Goal: Transaction & Acquisition: Purchase product/service

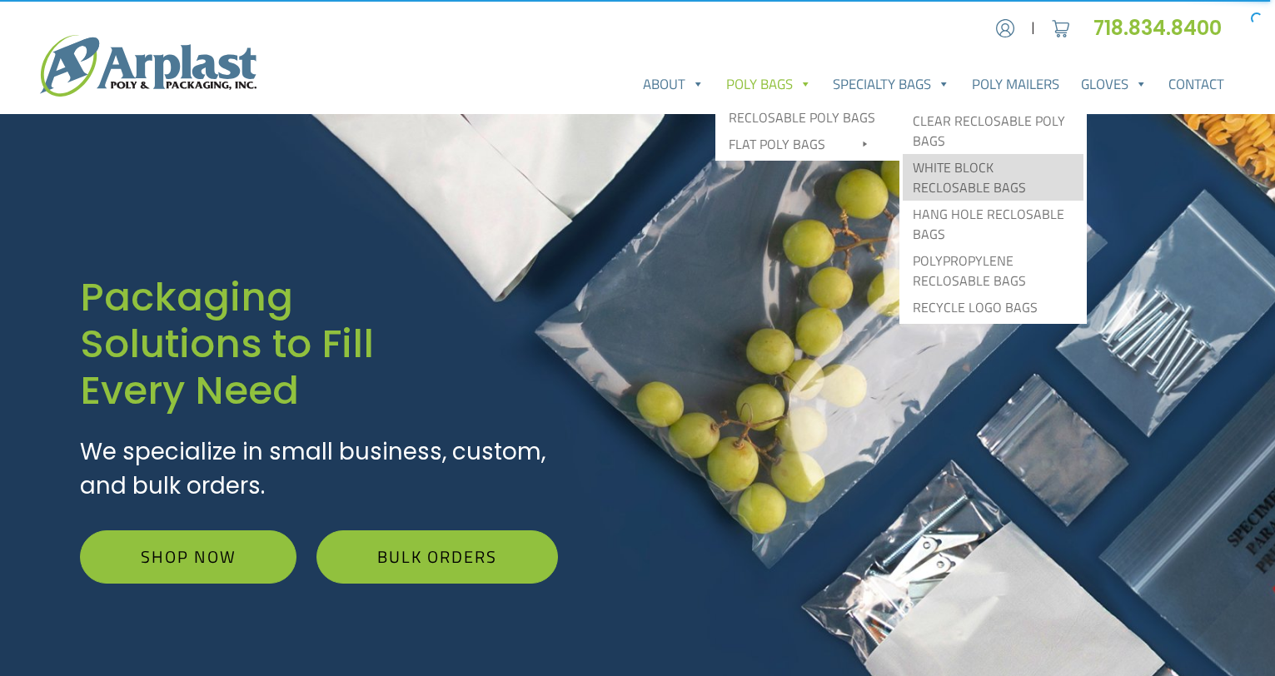
click at [1001, 168] on link "White Block Reclosable Bags" at bounding box center [993, 177] width 181 height 47
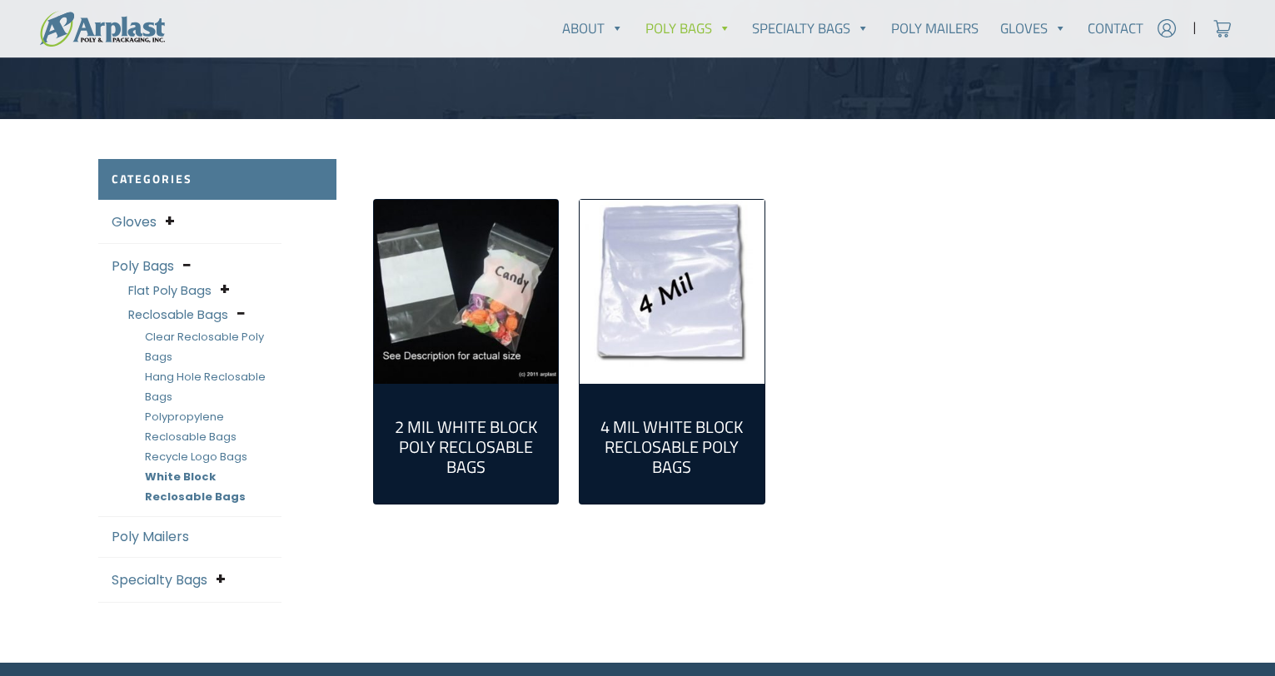
scroll to position [417, 0]
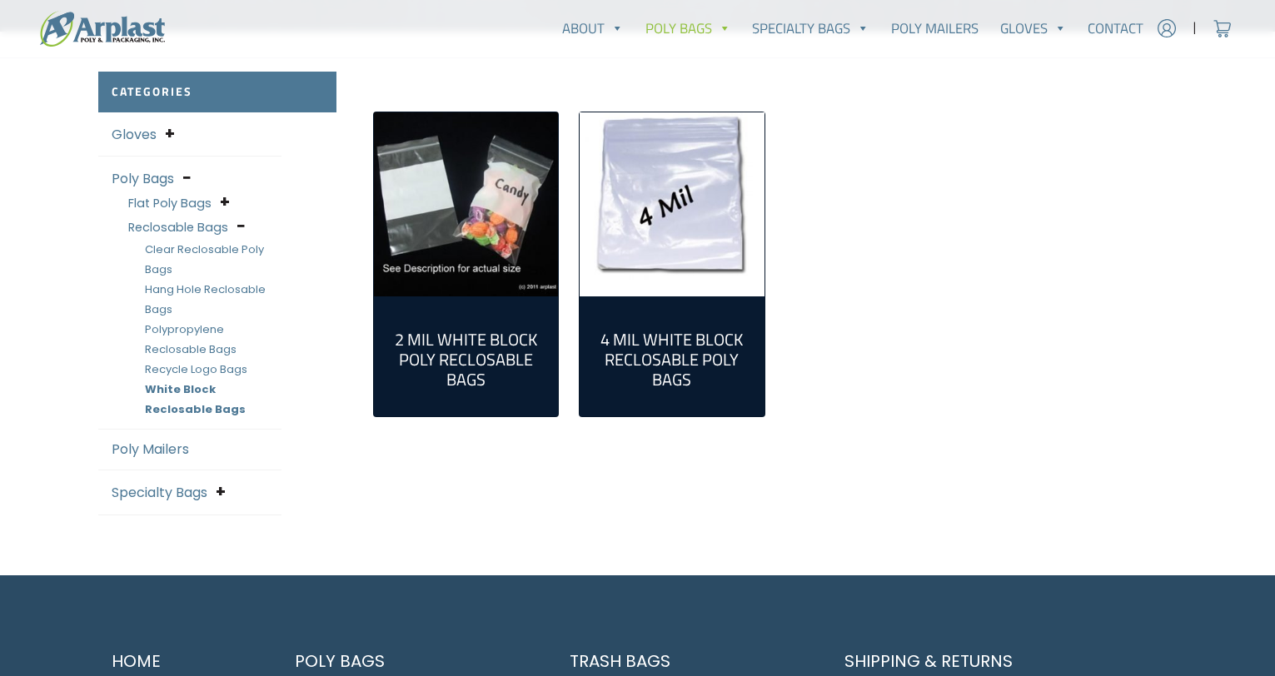
click at [207, 249] on link "Clear Reclosable Poly Bags" at bounding box center [204, 260] width 119 height 36
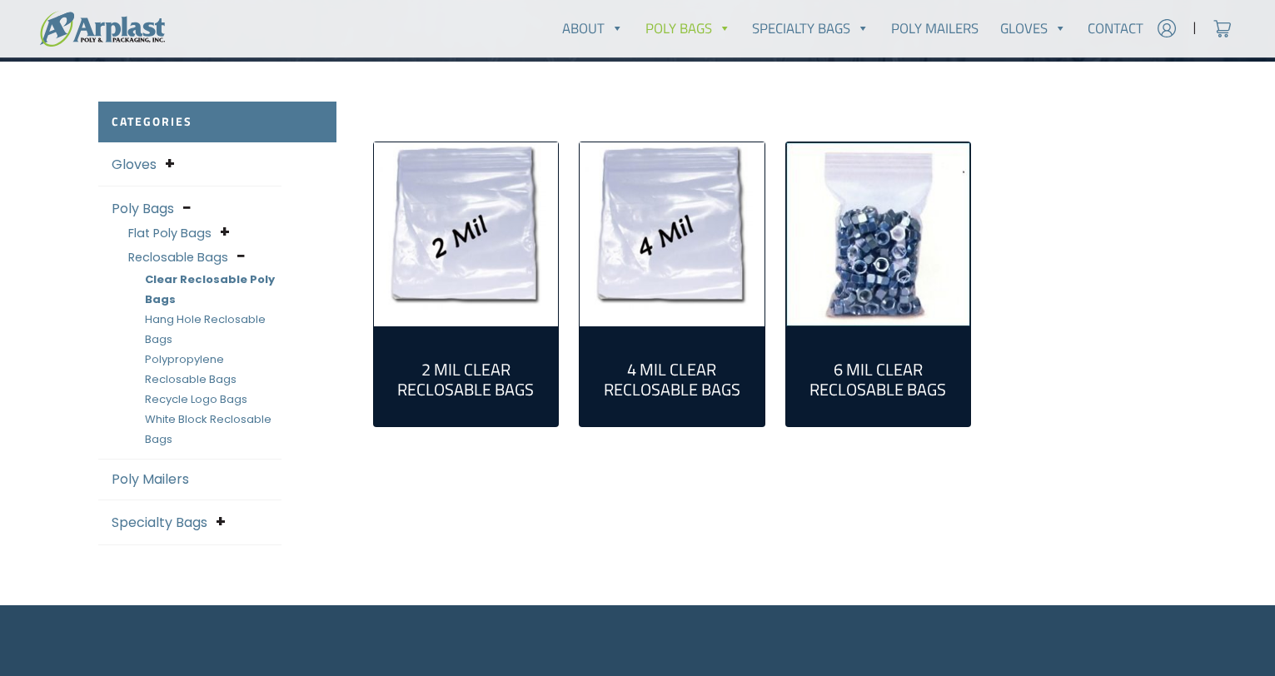
scroll to position [417, 0]
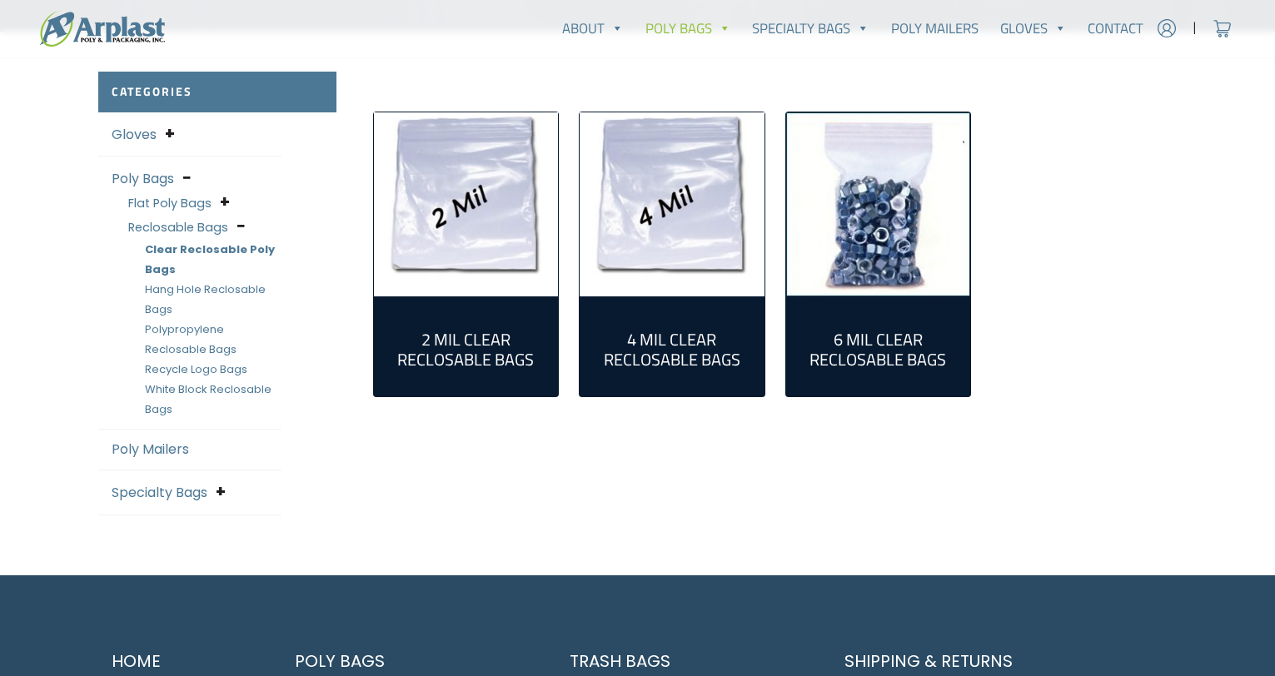
click at [666, 345] on h2 "4 Mil Clear Reclosable Bags (20)" at bounding box center [672, 350] width 158 height 40
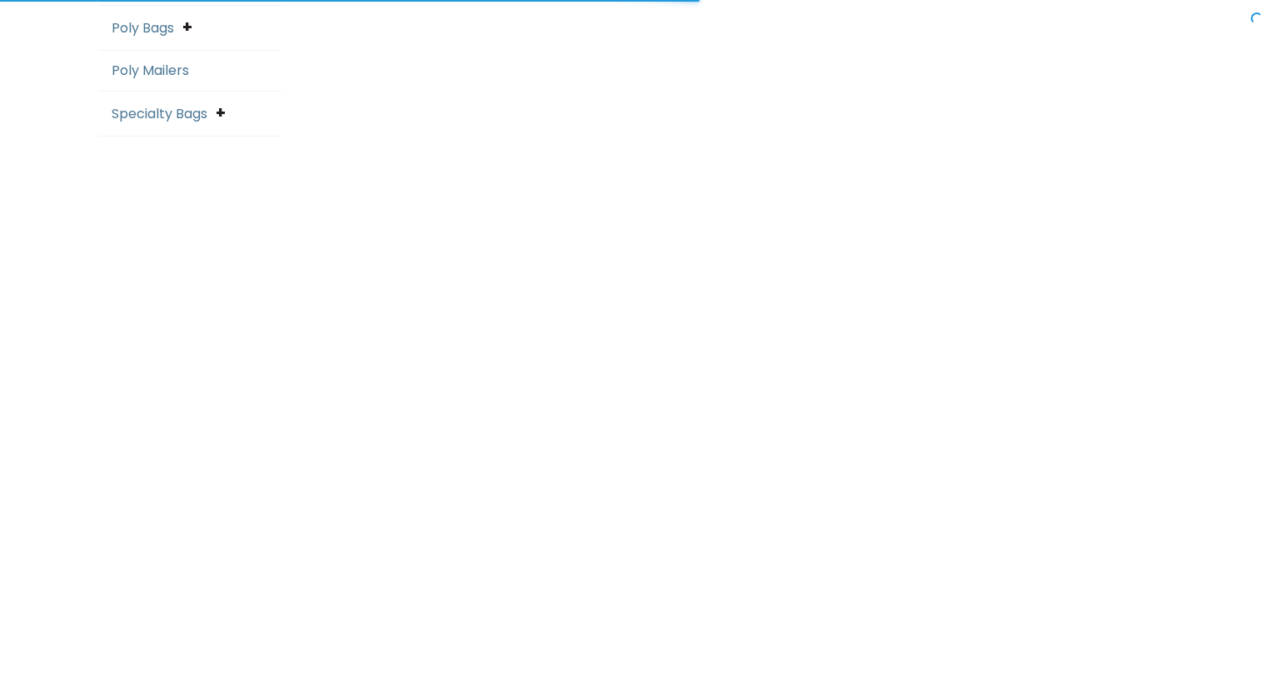
scroll to position [583, 0]
select select "25"
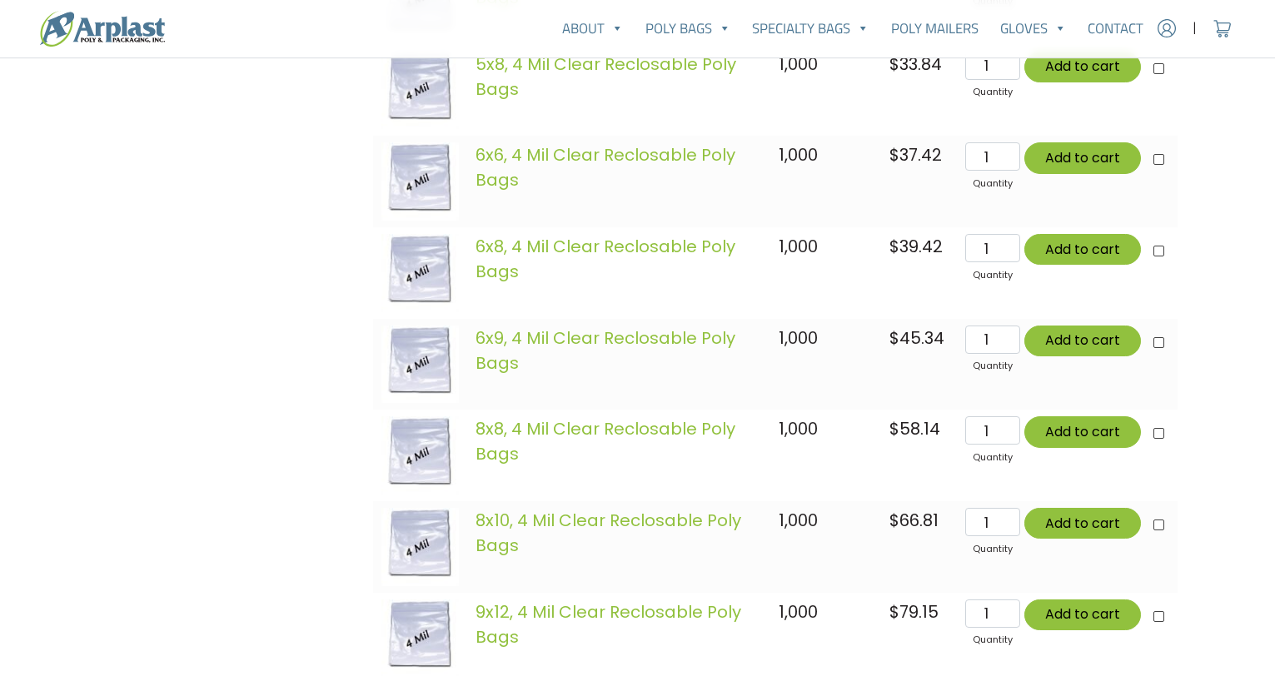
scroll to position [1166, 0]
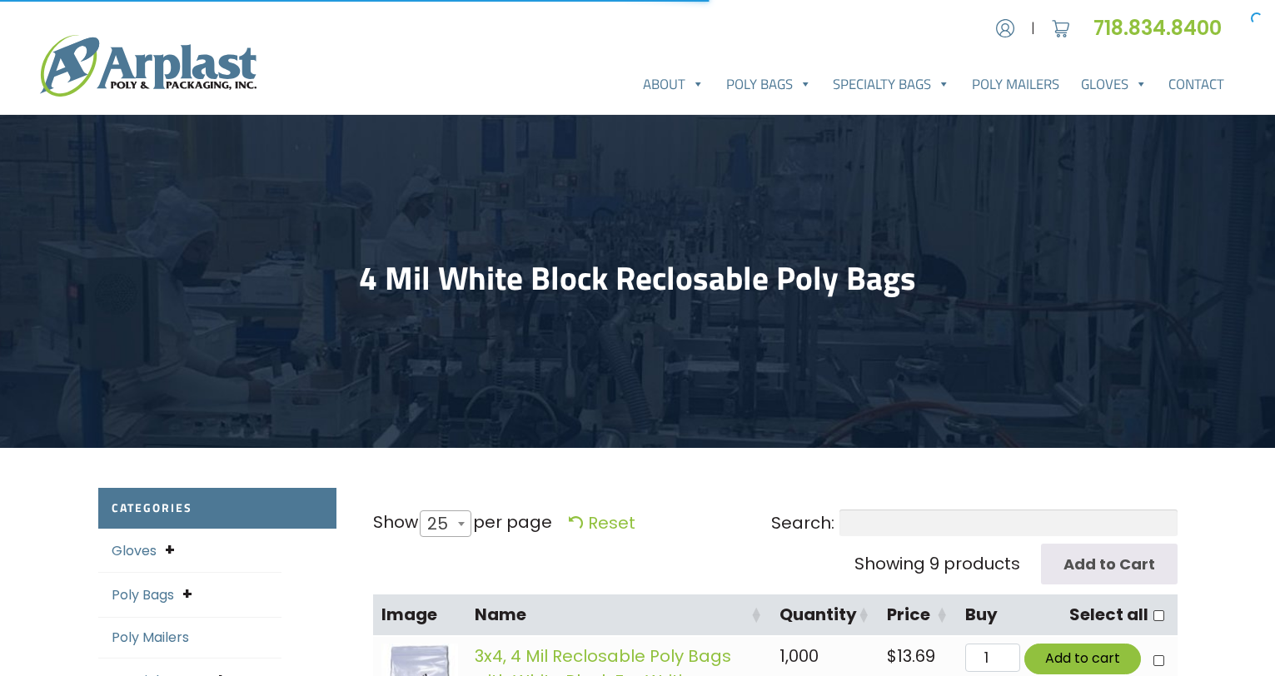
select select "25"
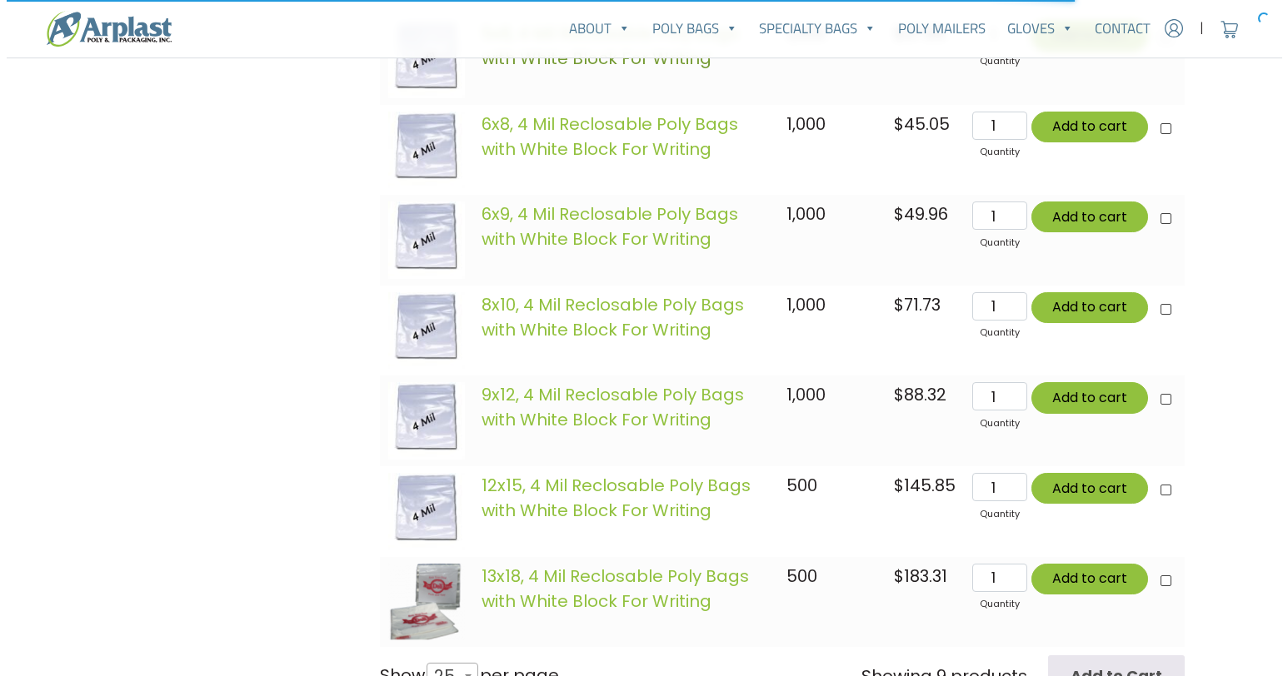
scroll to position [833, 0]
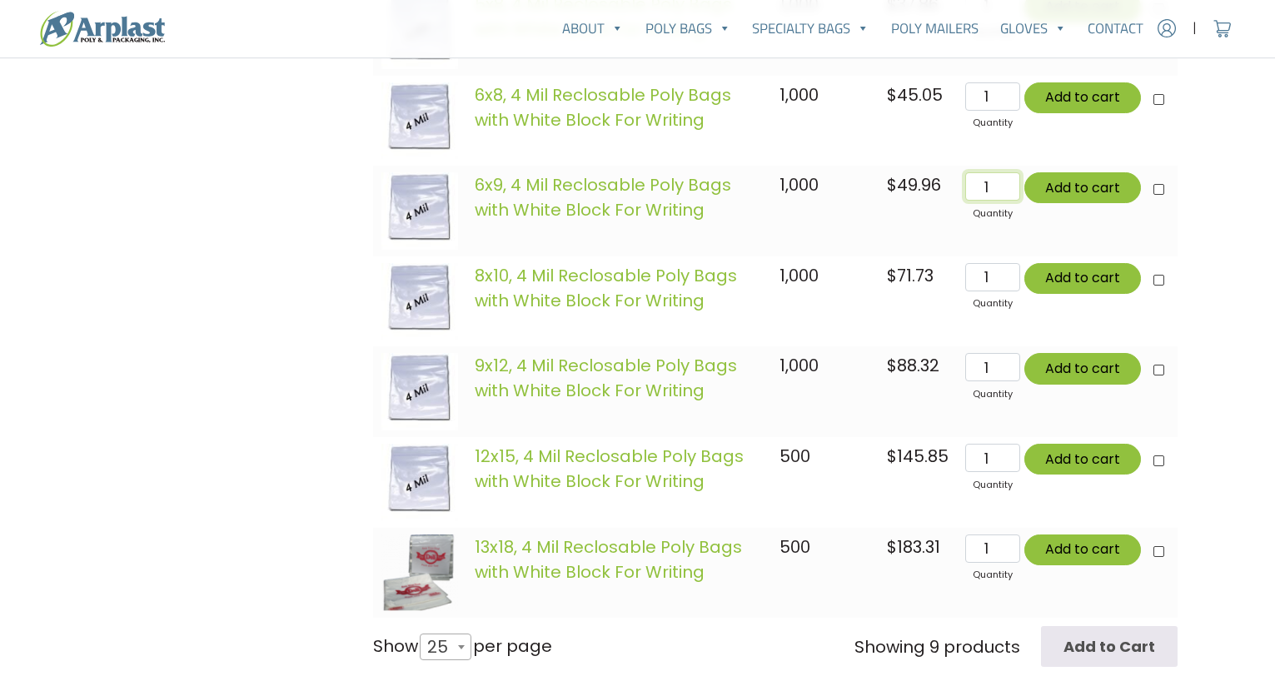
click at [1003, 187] on input "1" at bounding box center [992, 186] width 54 height 28
type input "2000"
type input "Add 2000 items for $99920.00"
checkbox input"] "true"
type input "Add 2000 items for $99920.00"
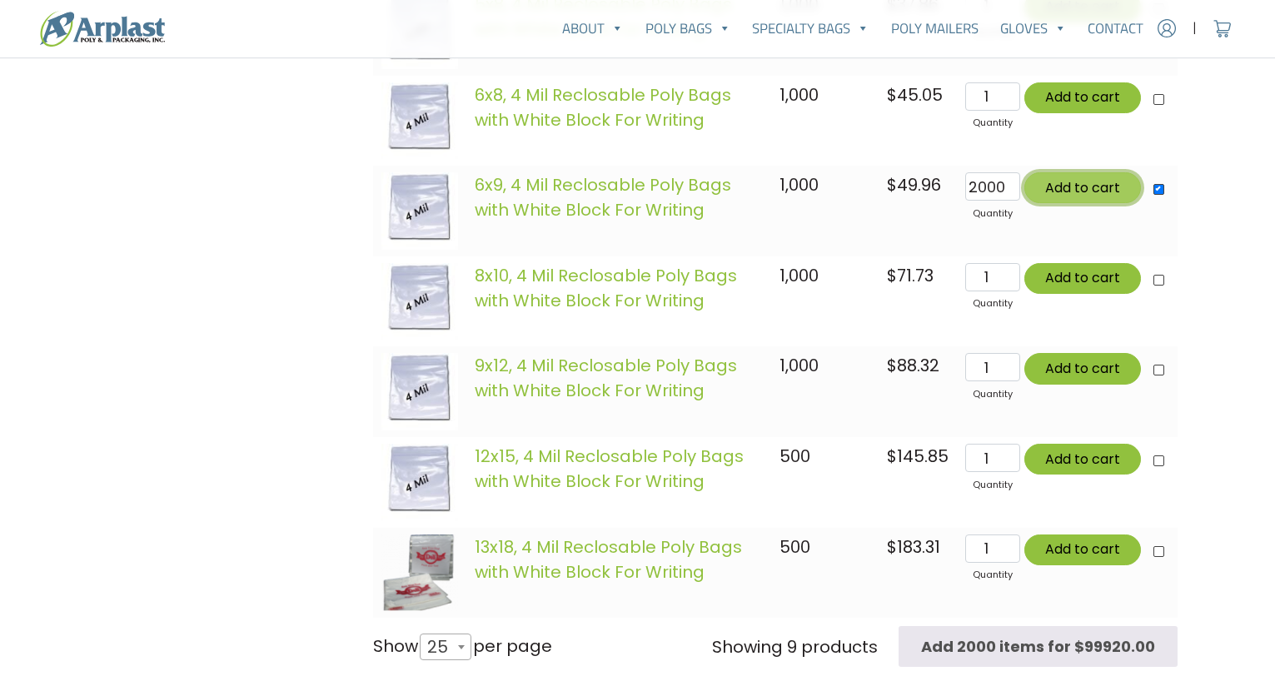
click at [1095, 186] on button "Add to cart" at bounding box center [1083, 187] width 117 height 31
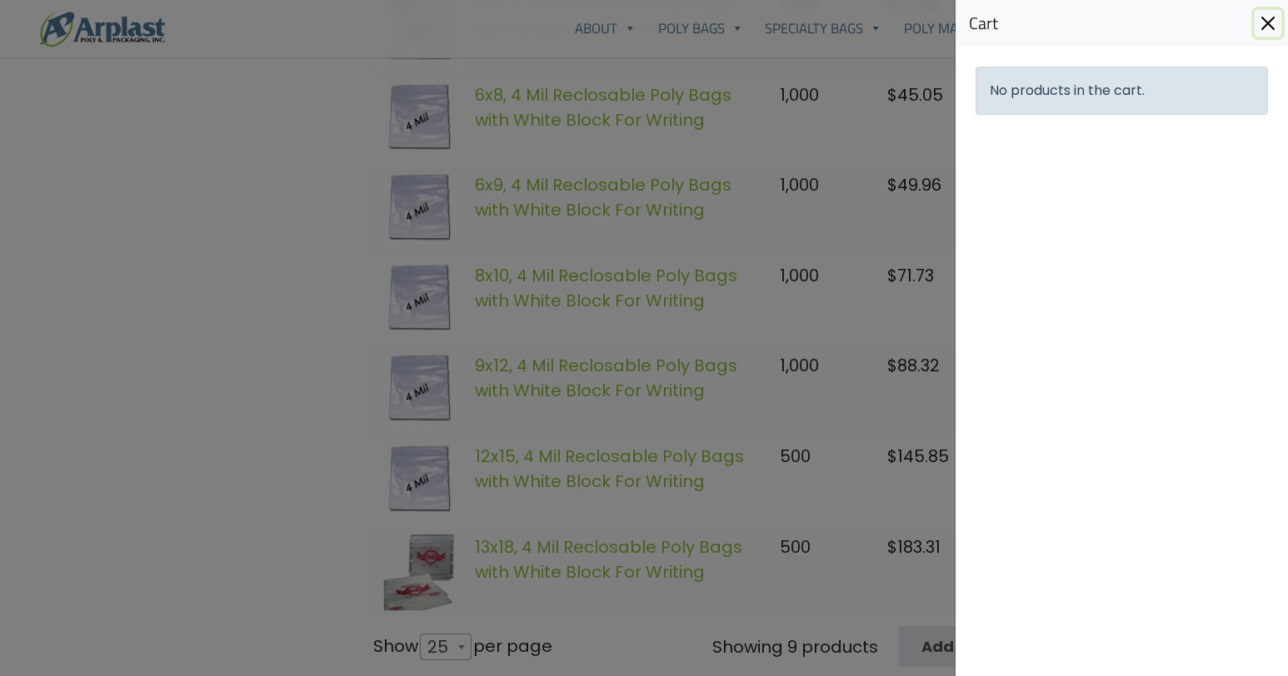
click at [1271, 20] on button "Close" at bounding box center [1268, 23] width 27 height 27
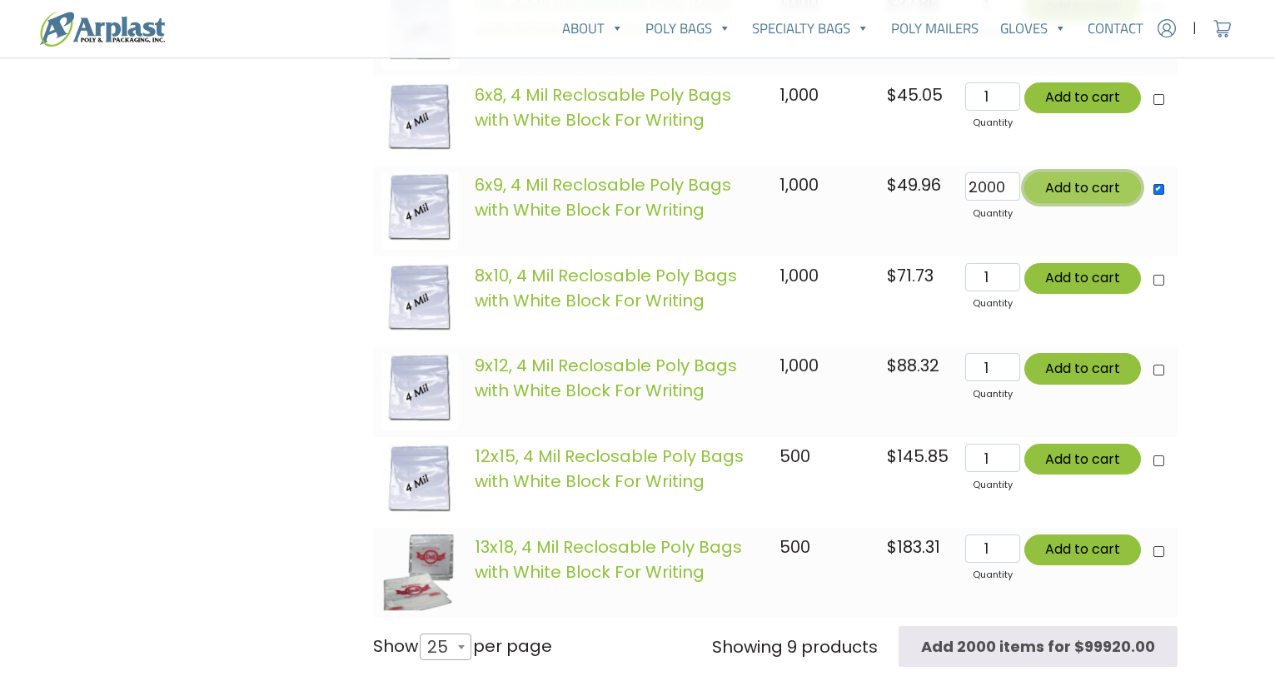
click at [1076, 195] on button "Add to cart" at bounding box center [1083, 187] width 117 height 31
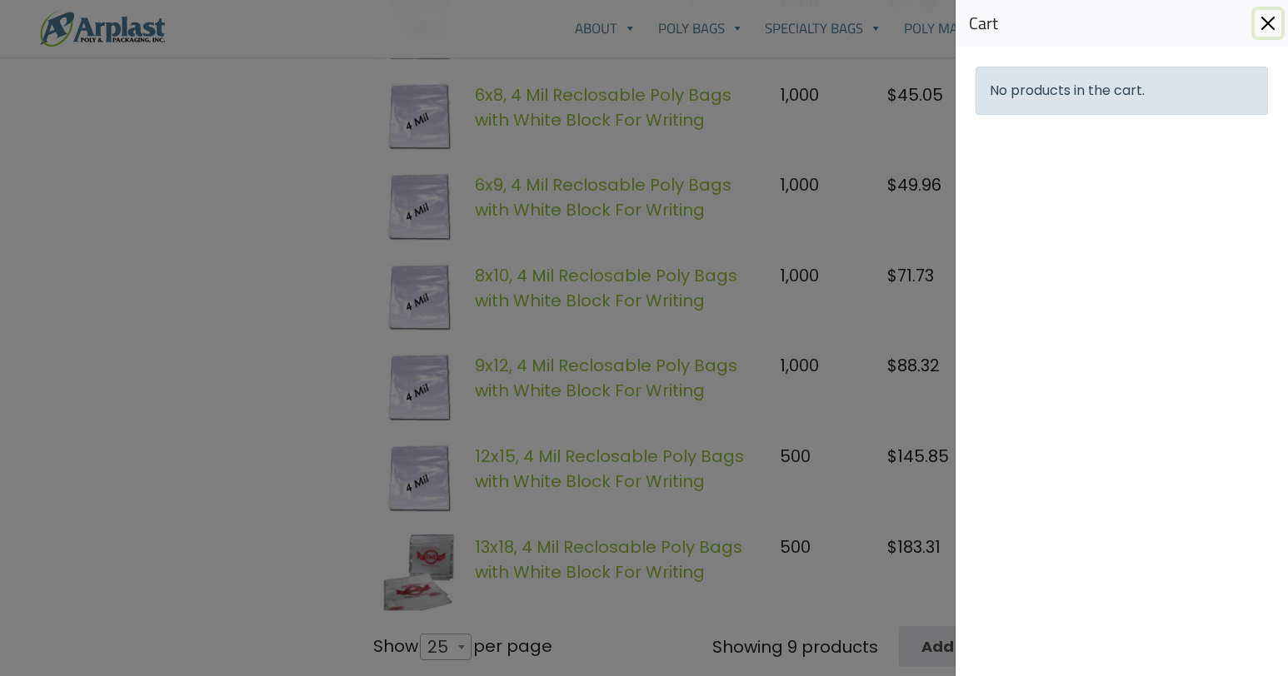
click at [1265, 20] on button "Close" at bounding box center [1268, 23] width 27 height 27
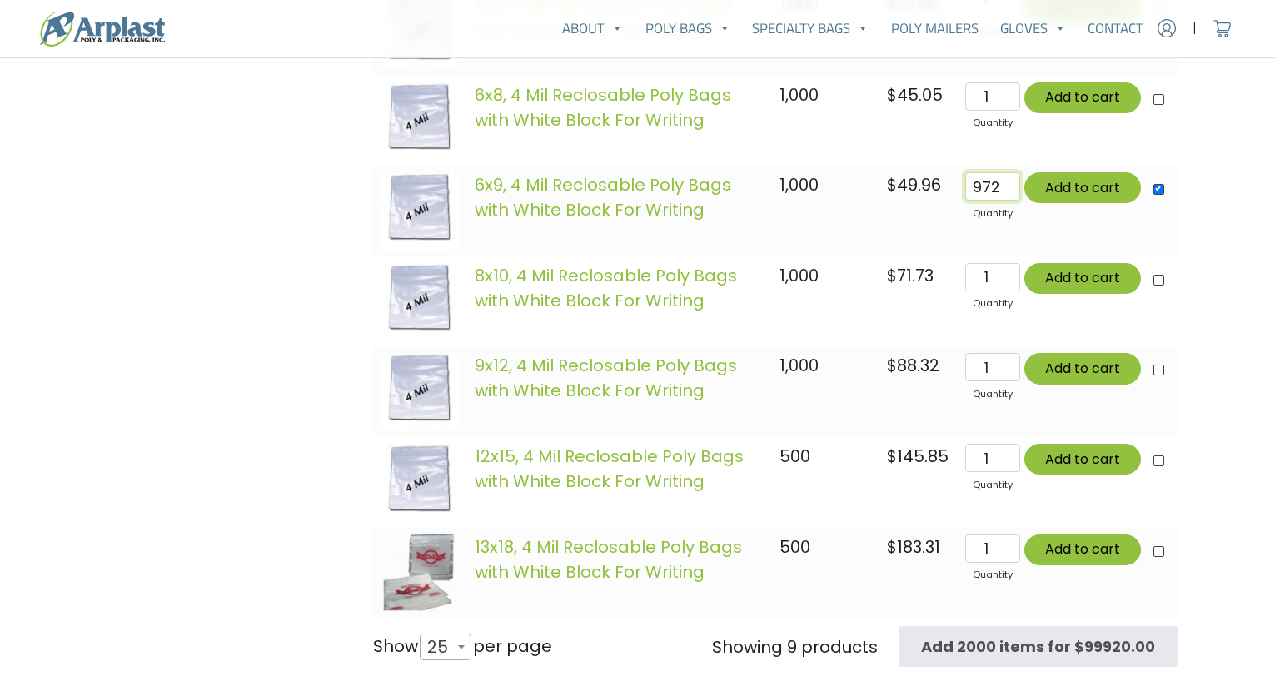
type input "972"
click at [1006, 197] on input "972" at bounding box center [992, 186] width 54 height 28
type input "Add 972 items for $48561.12"
type input "9"
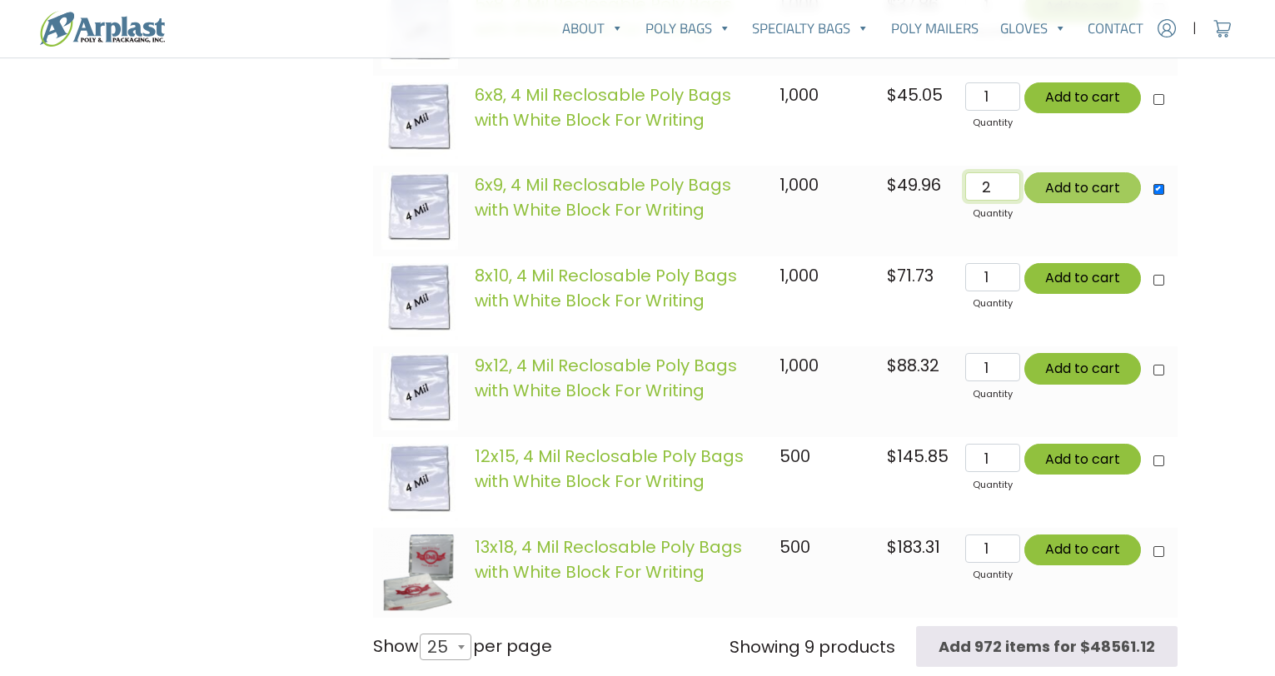
type input "2"
type input "Add 2 items for $99.92"
click at [1080, 191] on button "Add to cart" at bounding box center [1083, 187] width 117 height 31
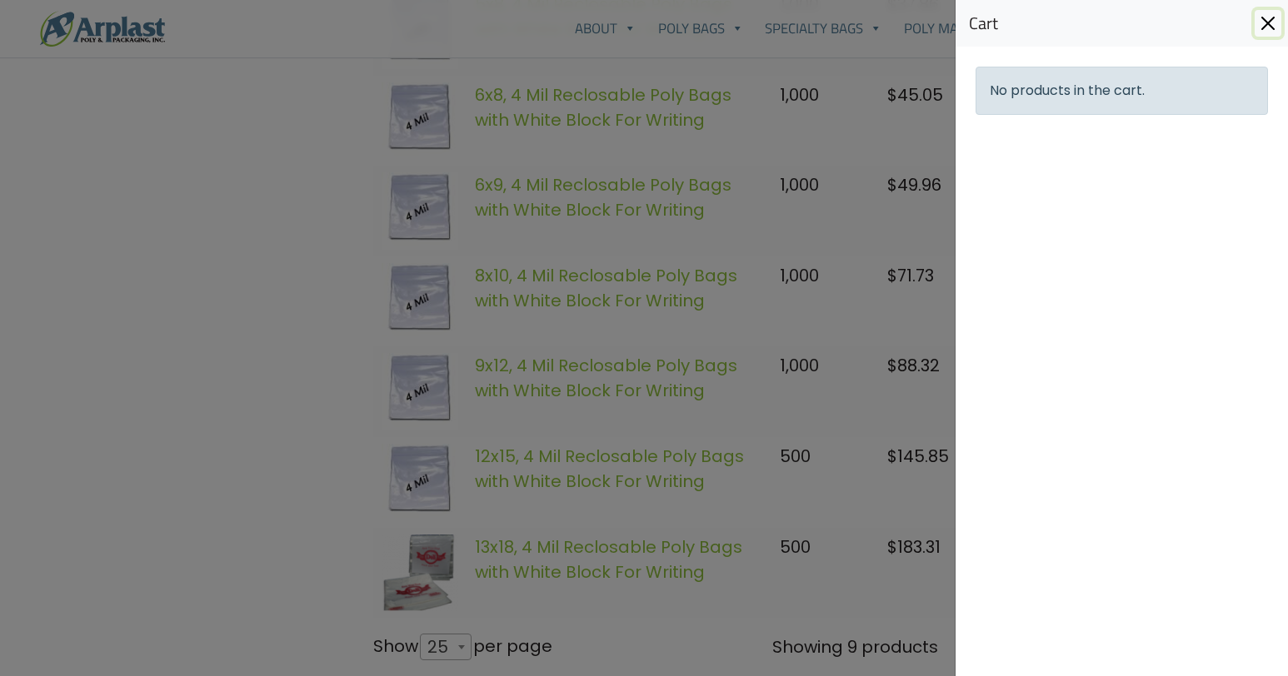
click at [1272, 27] on button "Close" at bounding box center [1268, 23] width 27 height 27
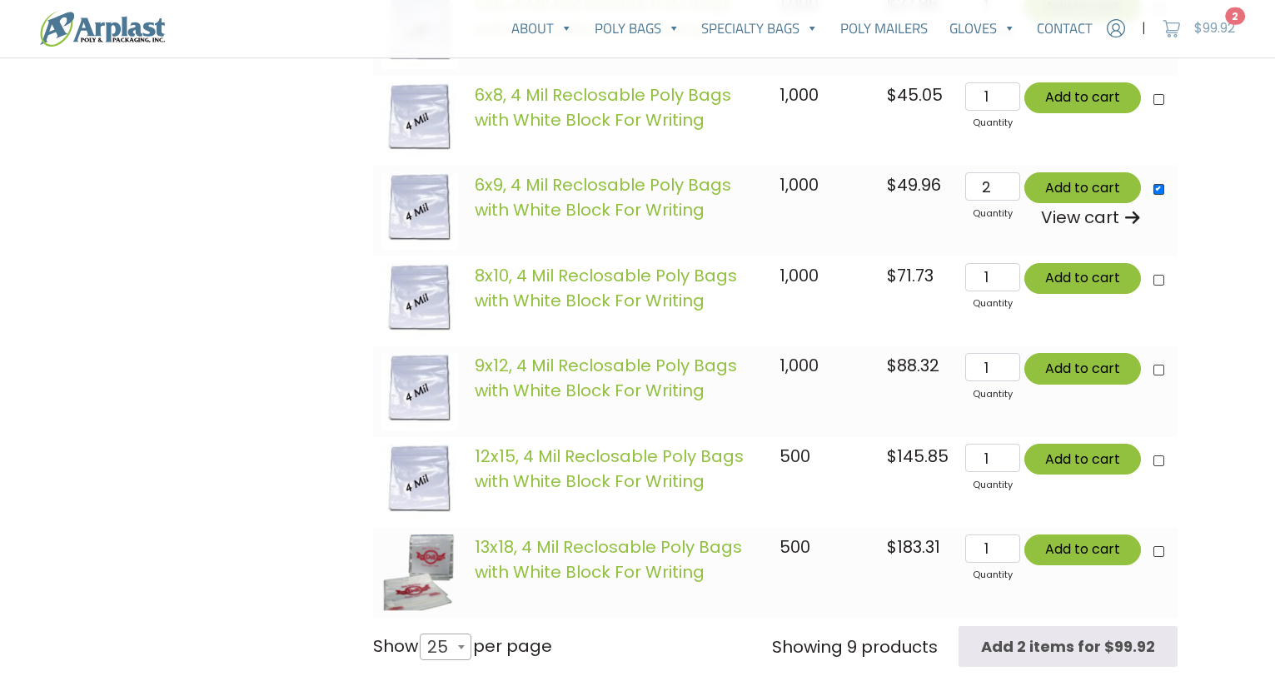
click at [1205, 30] on bdi "$ 99.92" at bounding box center [1215, 27] width 41 height 19
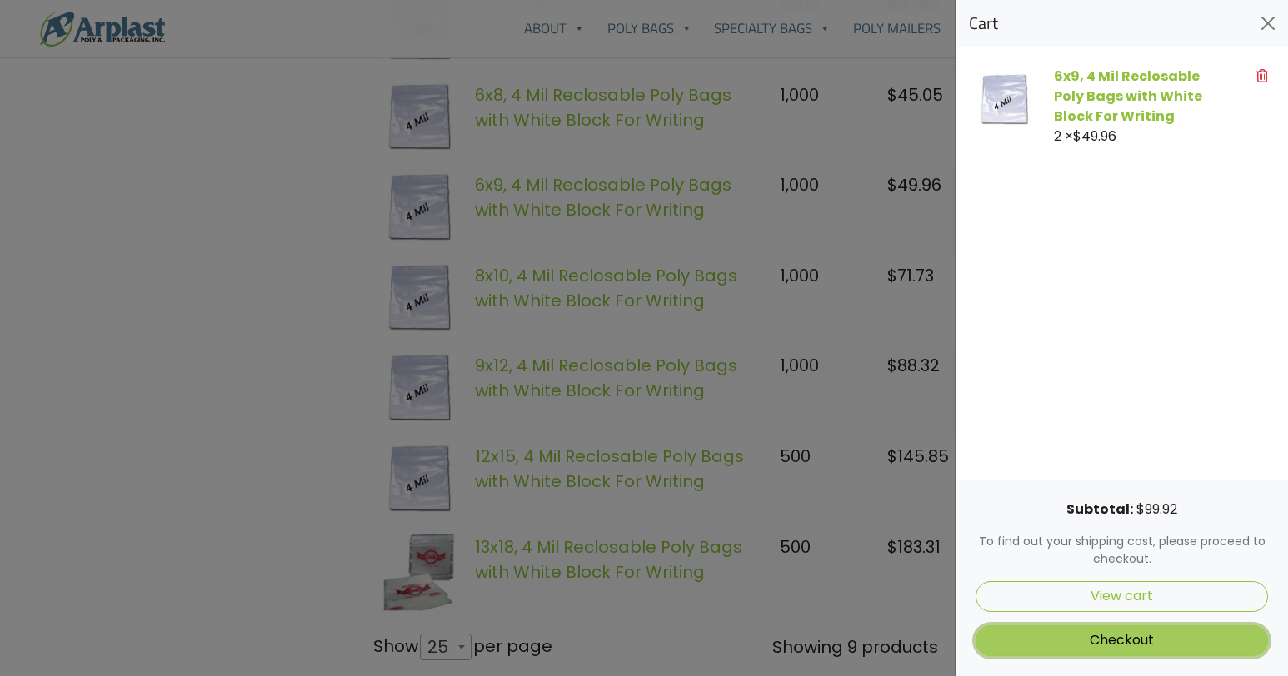
click at [1117, 641] on link "Checkout" at bounding box center [1121, 641] width 292 height 31
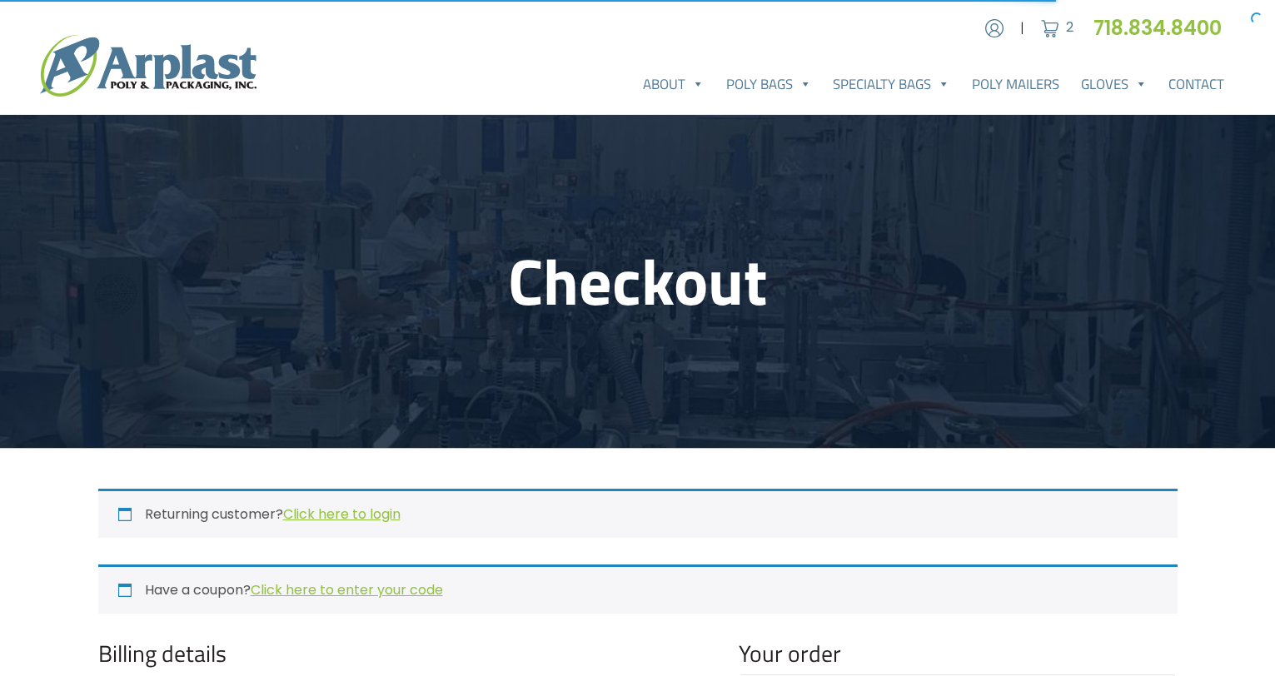
select select "NJ"
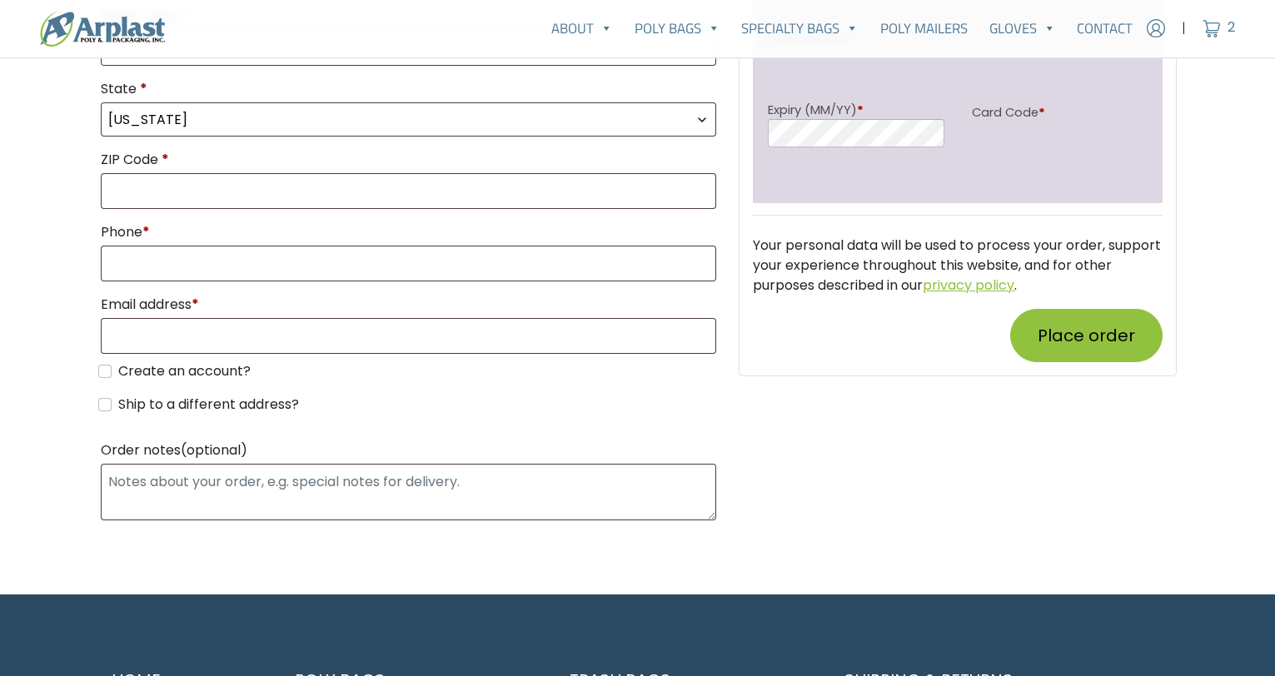
scroll to position [1000, 0]
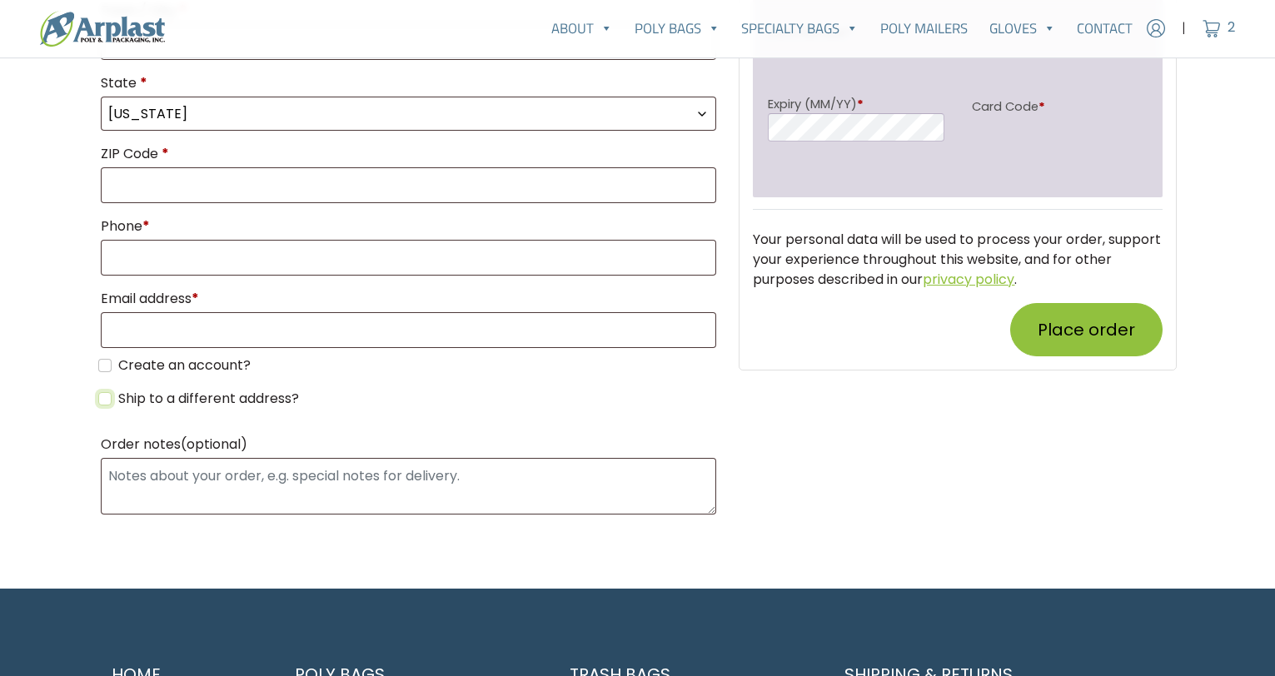
click at [102, 404] on input "Ship to a different address?" at bounding box center [104, 398] width 13 height 13
checkbox input "true"
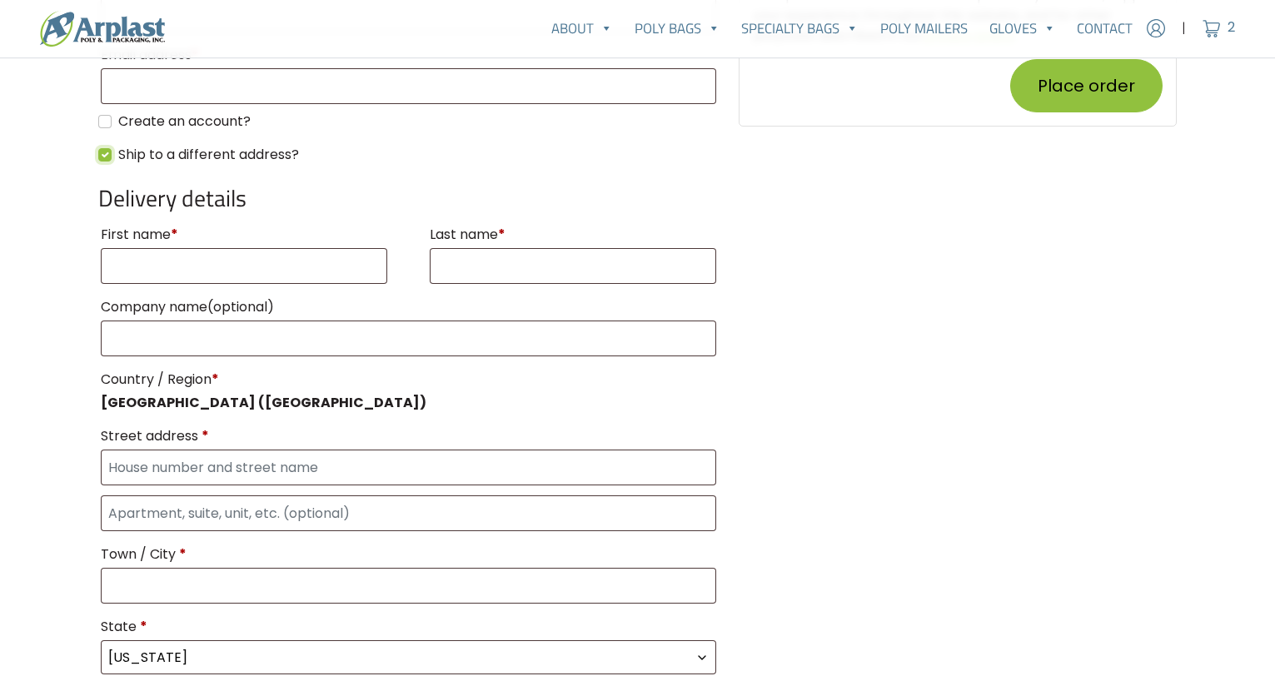
scroll to position [1250, 0]
